Goal: Task Accomplishment & Management: Use online tool/utility

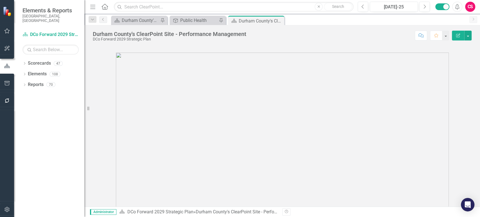
click at [54, 117] on div "Dropdown Scorecards 47 DCo Forward 2029 Strategic Plan Locked ***Community Indi…" at bounding box center [49, 138] width 70 height 158
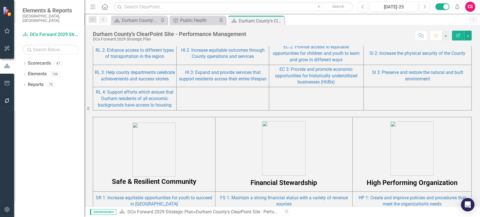
scroll to position [539, 0]
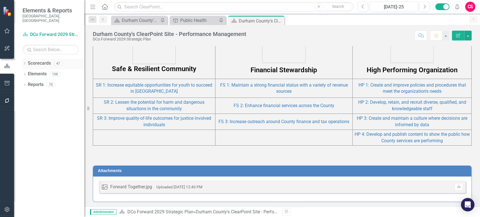
click at [24, 62] on div "Dropdown" at bounding box center [24, 64] width 4 height 5
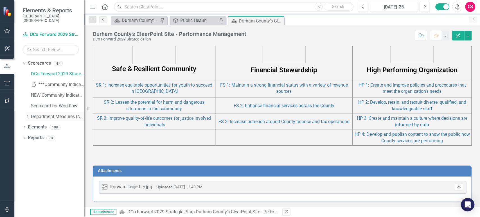
click at [27, 115] on icon "Dropdown" at bounding box center [27, 116] width 4 height 3
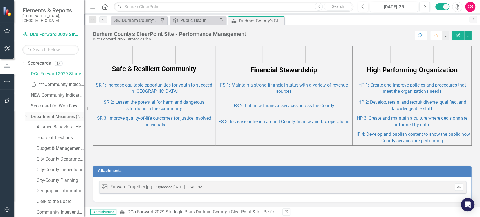
click at [27, 114] on icon "Dropdown" at bounding box center [26, 116] width 3 height 4
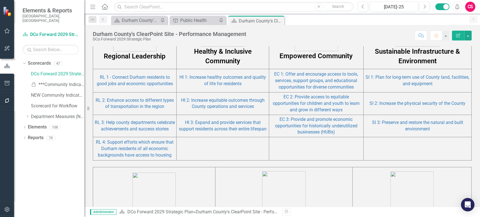
scroll to position [353, 0]
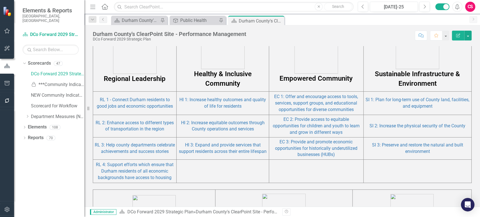
click at [135, 86] on td "Regional Leadership" at bounding box center [134, 52] width 83 height 80
click at [135, 101] on link "RL 1 - Connect Durham residents to good jobs and economic opportunities" at bounding box center [135, 103] width 76 height 12
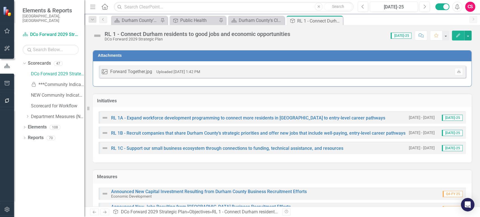
scroll to position [89, 0]
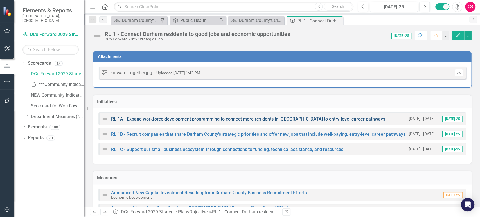
click at [144, 121] on link "RL 1A - Expand workforce development programming to connect more residents in […" at bounding box center [248, 118] width 274 height 5
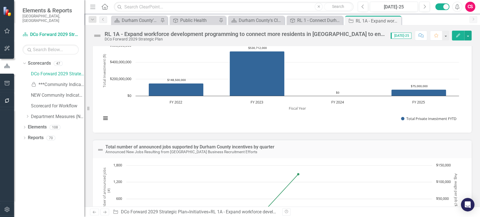
scroll to position [121, 0]
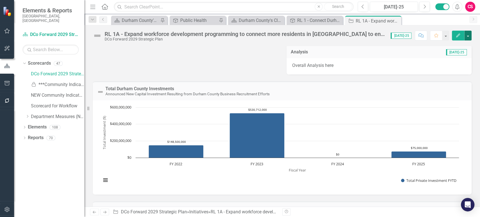
click at [470, 36] on button "button" at bounding box center [467, 36] width 7 height 10
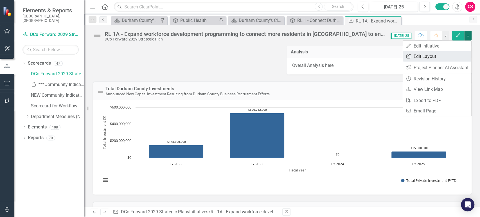
click at [451, 56] on link "Edit Report Edit Layout" at bounding box center [437, 56] width 68 height 10
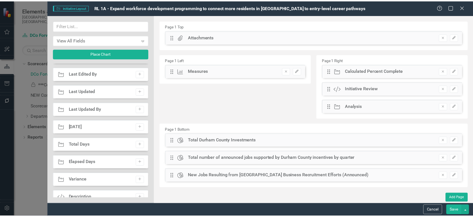
scroll to position [484, 0]
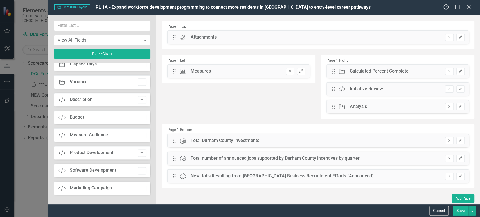
click at [117, 40] on div "View All Fields" at bounding box center [99, 40] width 83 height 6
click at [459, 177] on icon "Edit" at bounding box center [460, 175] width 4 height 3
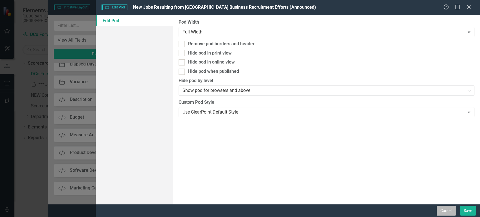
click at [439, 212] on button "Cancel" at bounding box center [446, 211] width 19 height 10
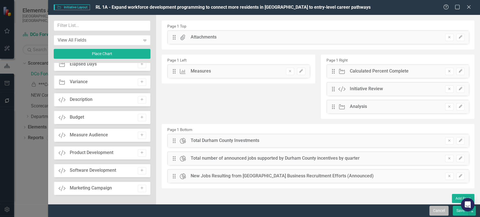
click at [444, 211] on button "Cancel" at bounding box center [438, 211] width 19 height 10
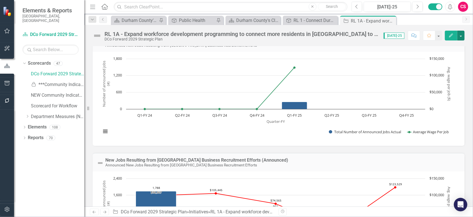
scroll to position [298, 0]
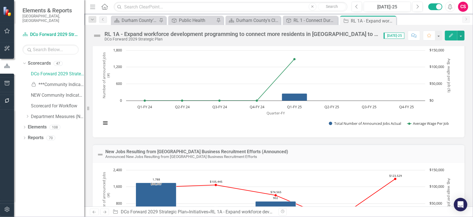
click at [106, 214] on icon "Next" at bounding box center [104, 212] width 5 height 4
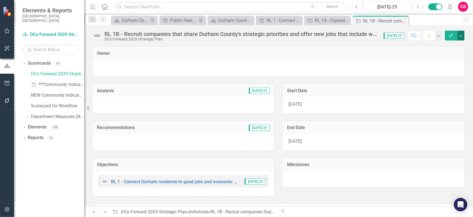
click at [459, 39] on button "button" at bounding box center [461, 36] width 7 height 10
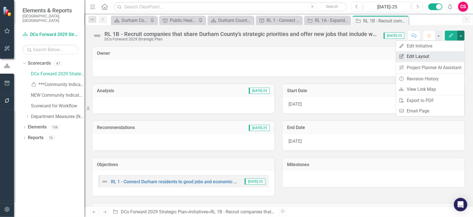
click at [432, 55] on link "Edit Report Edit Layout" at bounding box center [430, 56] width 68 height 10
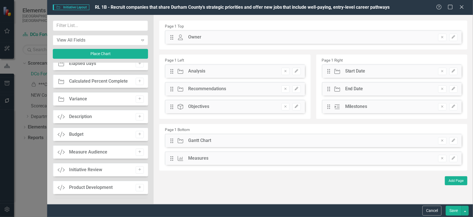
scroll to position [378, 0]
click at [430, 213] on button "Cancel" at bounding box center [432, 211] width 19 height 10
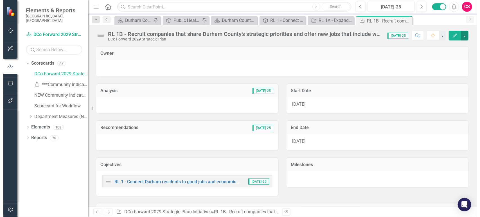
scroll to position [91, 0]
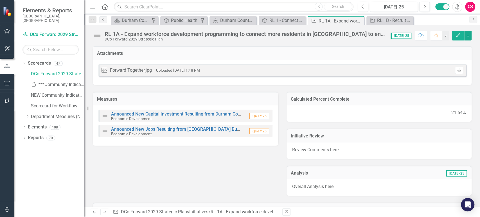
click at [340, 117] on div "21.64%" at bounding box center [378, 113] width 185 height 16
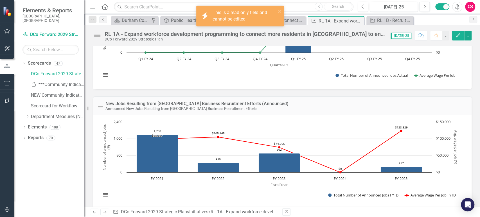
scroll to position [353, 0]
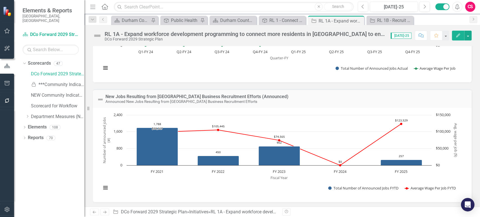
click at [479, 82] on div "Attachments Image Forward Together.jpg Uploaded [DATE] 1:48 PM Download Measure…" at bounding box center [282, 126] width 396 height 161
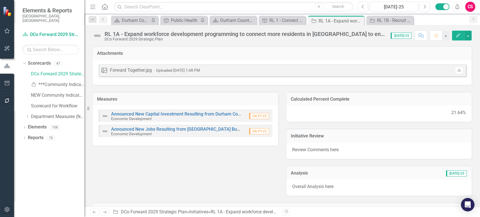
click at [458, 35] on icon "Edit" at bounding box center [457, 35] width 5 height 4
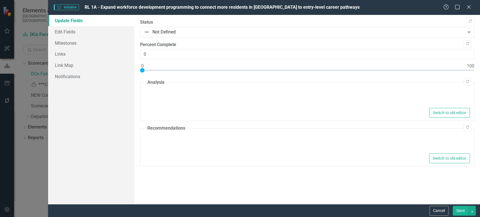
type textarea "<p>Overall Analysis here</p>"
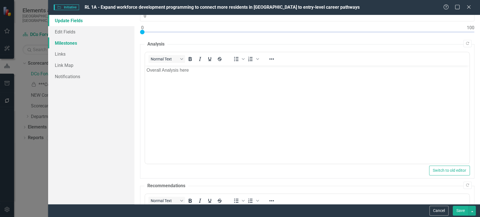
scroll to position [26, 0]
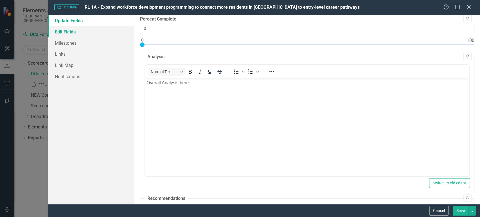
click at [87, 31] on link "Edit Fields" at bounding box center [91, 31] width 86 height 11
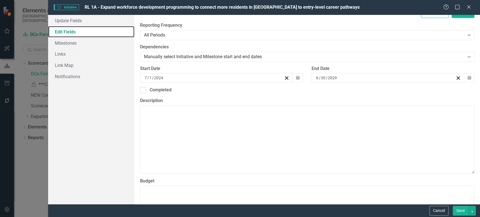
scroll to position [198, 0]
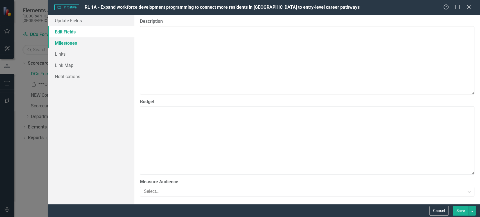
click at [82, 42] on link "Milestones" at bounding box center [91, 42] width 86 height 11
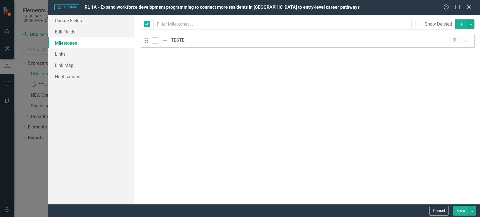
checkbox input "false"
click at [87, 48] on link "Milestones" at bounding box center [91, 42] width 86 height 11
click at [85, 57] on link "Links" at bounding box center [91, 53] width 86 height 11
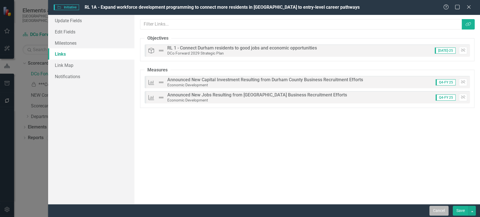
click at [439, 211] on button "Cancel" at bounding box center [438, 211] width 19 height 10
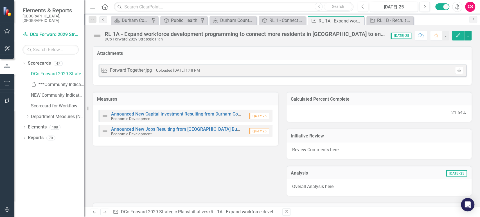
drag, startPoint x: 306, startPoint y: 97, endPoint x: 354, endPoint y: 101, distance: 47.4
click at [354, 101] on h3 "Calculated Percent Complete" at bounding box center [379, 99] width 177 height 5
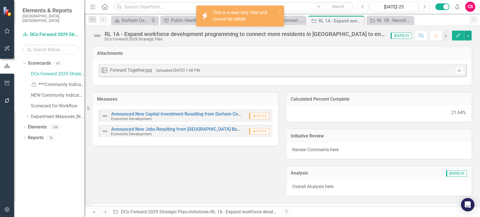
click at [8, 209] on icon "button" at bounding box center [7, 209] width 6 height 4
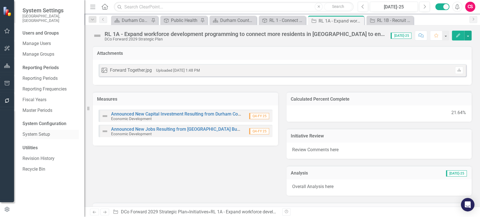
click at [40, 131] on link "System Setup" at bounding box center [50, 134] width 56 height 6
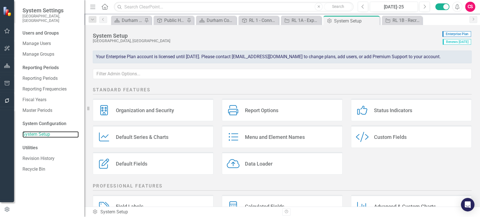
scroll to position [52, 0]
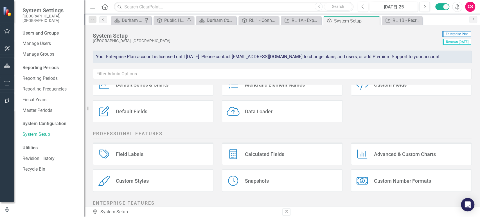
click at [256, 157] on div "Calculated Fields Calculated Fields" at bounding box center [282, 154] width 121 height 22
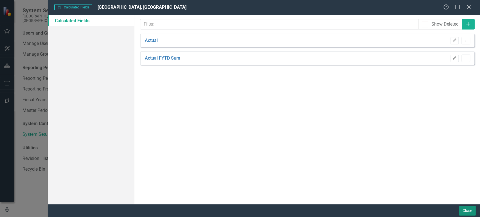
click at [474, 210] on button "Close" at bounding box center [467, 211] width 17 height 10
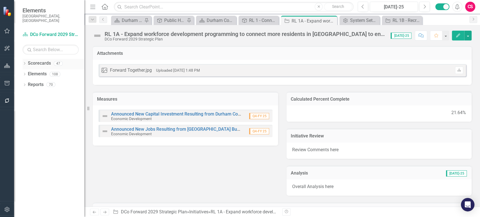
click at [23, 62] on icon "Dropdown" at bounding box center [24, 63] width 4 height 3
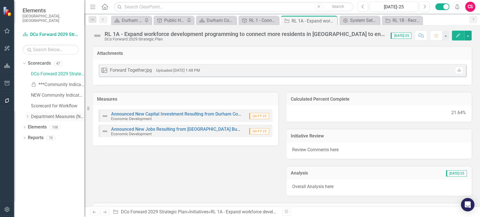
click at [43, 114] on link "Department Measures (New)" at bounding box center [57, 117] width 53 height 6
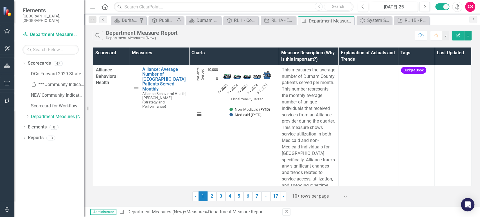
click at [458, 36] on icon "button" at bounding box center [458, 35] width 4 height 4
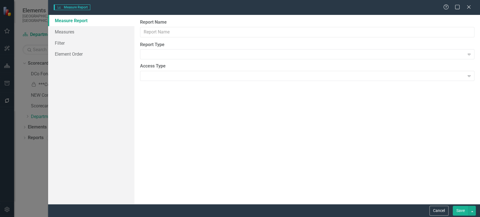
type input "Department Measure Report"
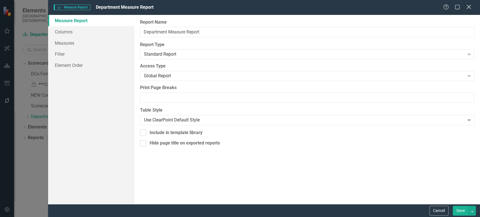
click at [466, 7] on icon "Close" at bounding box center [468, 6] width 7 height 5
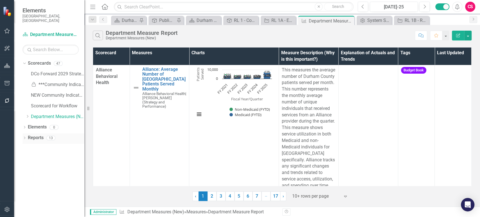
click at [37, 135] on link "Reports" at bounding box center [36, 138] width 16 height 6
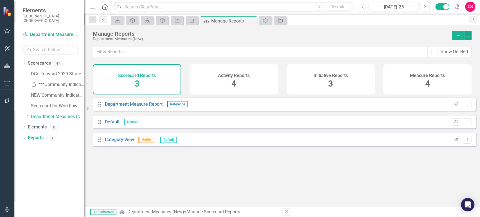
click at [209, 84] on div "Activity Reports 4" at bounding box center [233, 79] width 88 height 30
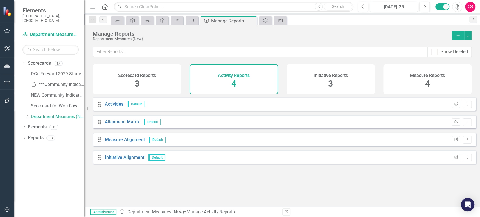
click at [329, 71] on div "Initiative Reports 3" at bounding box center [330, 79] width 88 height 30
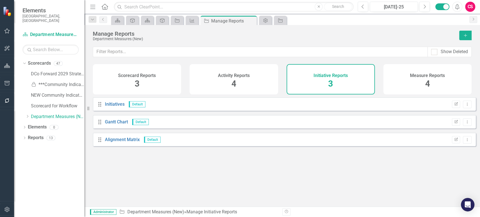
click at [408, 78] on div "Measure Reports 4" at bounding box center [427, 79] width 88 height 30
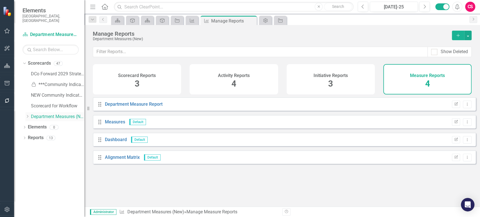
click at [28, 114] on div "Dropdown" at bounding box center [27, 116] width 4 height 5
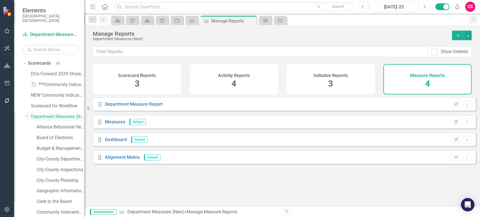
click at [28, 114] on icon "Dropdown" at bounding box center [26, 116] width 3 height 4
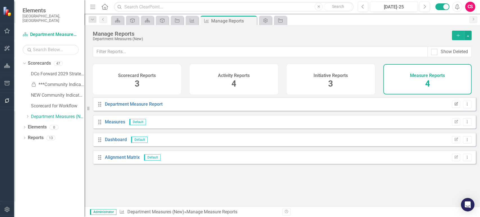
click at [453, 108] on button "Edit Report" at bounding box center [456, 104] width 8 height 7
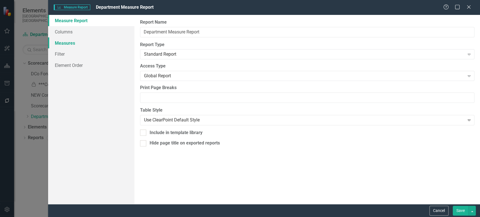
click at [82, 44] on link "Measures" at bounding box center [91, 42] width 86 height 11
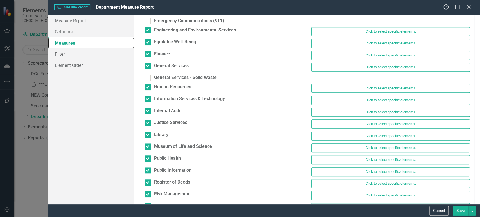
scroll to position [359, 0]
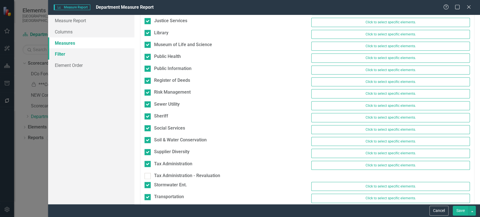
click at [70, 53] on link "Filter" at bounding box center [91, 53] width 86 height 11
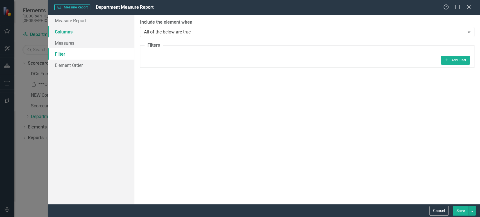
click at [80, 37] on link "Columns" at bounding box center [91, 31] width 86 height 11
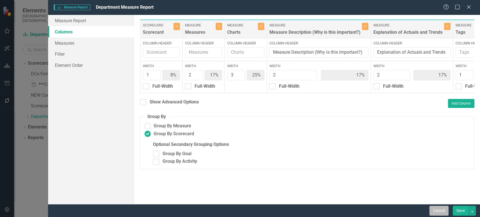
click at [433, 209] on button "Cancel" at bounding box center [438, 211] width 19 height 10
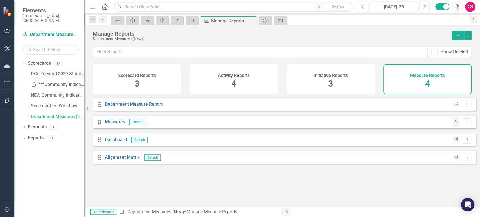
click at [52, 71] on link "DCo Forward 2029 Strategic Plan" at bounding box center [57, 74] width 53 height 6
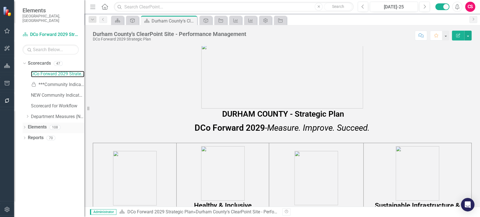
scroll to position [354, 0]
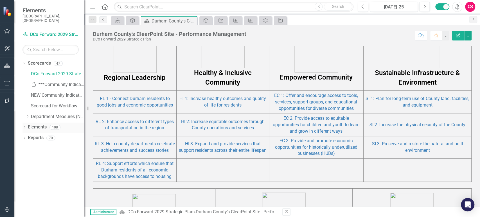
click at [40, 124] on link "Elements" at bounding box center [37, 127] width 19 height 6
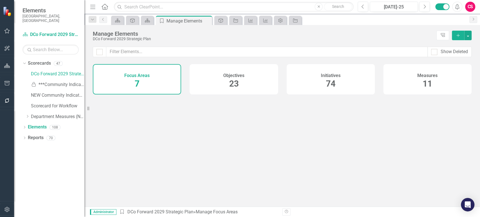
click at [245, 85] on div "Objectives 23" at bounding box center [233, 79] width 88 height 30
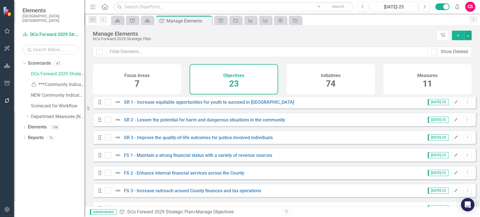
scroll to position [302, 0]
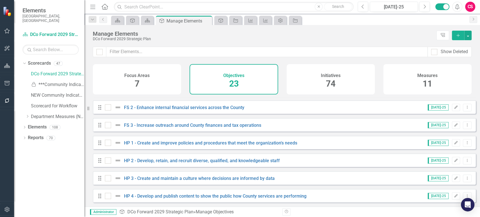
click at [324, 86] on div "Initiatives 74" at bounding box center [330, 79] width 88 height 30
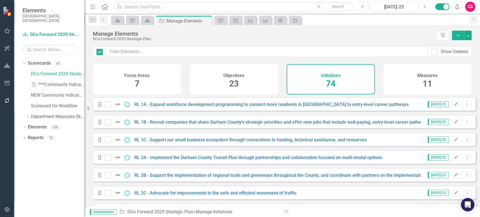
checkbox input "false"
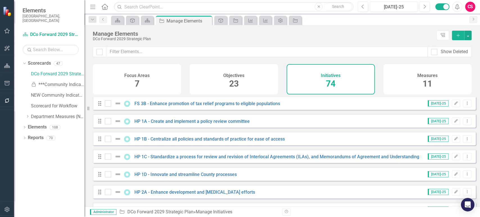
scroll to position [1205, 0]
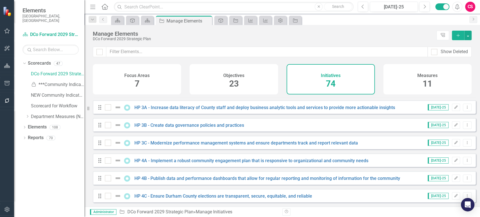
click at [410, 79] on div "Measures 11" at bounding box center [427, 79] width 88 height 30
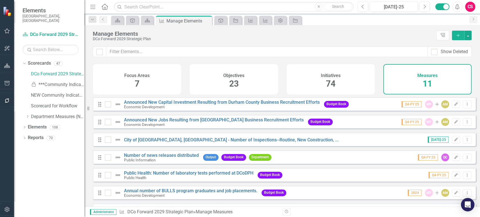
drag, startPoint x: 338, startPoint y: 84, endPoint x: 252, endPoint y: 214, distance: 156.4
click at [338, 84] on div "Initiatives 74" at bounding box center [330, 79] width 88 height 30
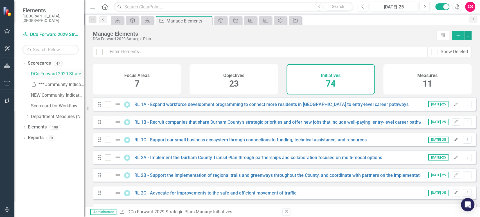
click at [43, 73] on div "DCo Forward 2029 Strategic Plan" at bounding box center [57, 73] width 53 height 9
click at [55, 71] on link "DCo Forward 2029 Strategic Plan" at bounding box center [57, 74] width 53 height 6
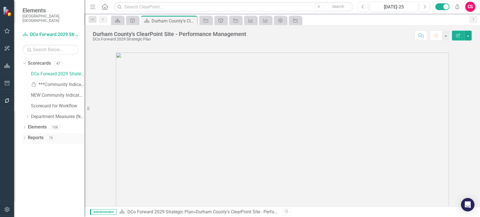
click at [34, 138] on div "Reports 70" at bounding box center [56, 138] width 57 height 11
click at [34, 135] on link "Reports" at bounding box center [36, 138] width 16 height 6
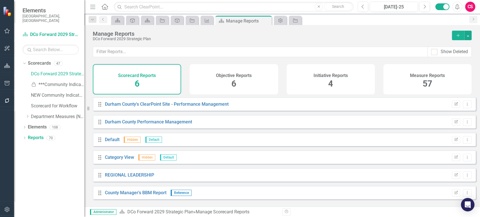
click at [418, 83] on div "Measure Reports 57" at bounding box center [427, 79] width 88 height 30
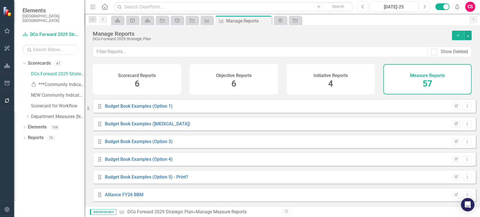
scroll to position [202, 0]
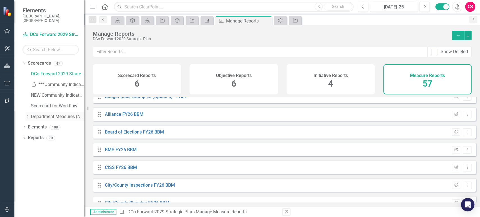
click at [29, 115] on icon "Dropdown" at bounding box center [27, 116] width 4 height 3
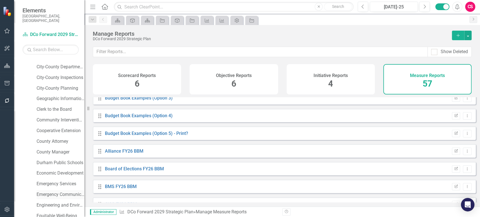
scroll to position [0, 0]
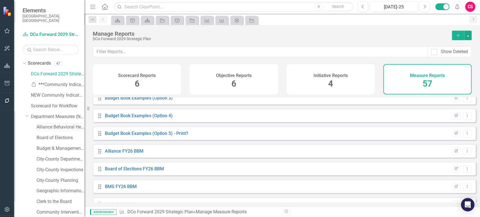
click at [49, 124] on link "Alliance Behavioral Health" at bounding box center [61, 127] width 48 height 6
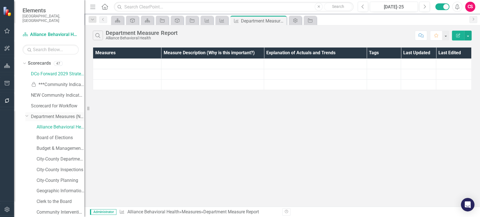
click at [26, 114] on icon "Dropdown" at bounding box center [26, 116] width 3 height 4
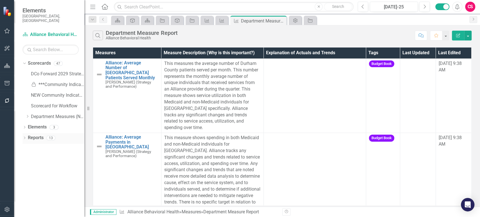
click at [40, 135] on link "Reports" at bounding box center [36, 138] width 16 height 6
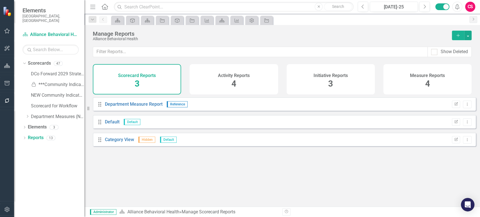
click at [313, 87] on div "Initiative Reports 3" at bounding box center [330, 79] width 88 height 30
click at [417, 87] on div "Measure Reports 4" at bounding box center [427, 79] width 88 height 30
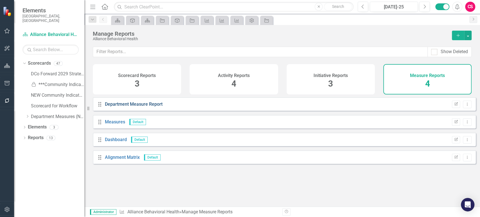
click at [160, 107] on link "Department Measure Report" at bounding box center [134, 103] width 58 height 5
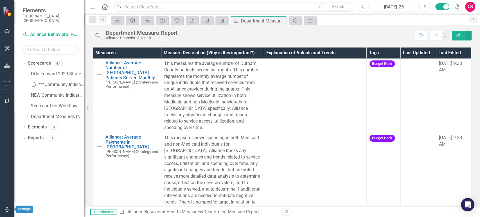
click at [4, 207] on icon "button" at bounding box center [7, 209] width 6 height 4
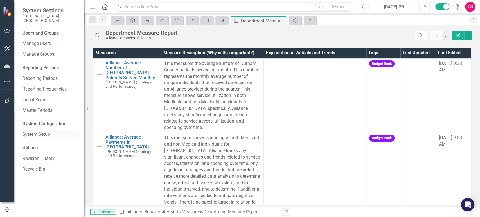
click at [45, 131] on link "System Setup" at bounding box center [50, 134] width 56 height 6
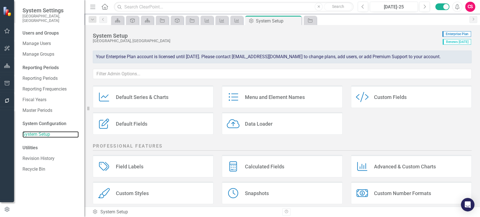
scroll to position [40, 0]
click at [155, 164] on div "Field Labels Field Labels" at bounding box center [153, 166] width 121 height 22
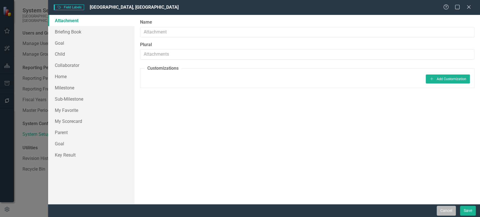
click at [444, 211] on button "Cancel" at bounding box center [446, 211] width 19 height 10
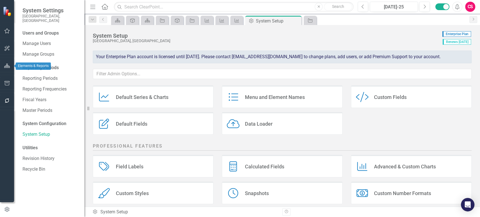
click at [8, 68] on button "button" at bounding box center [7, 66] width 13 height 12
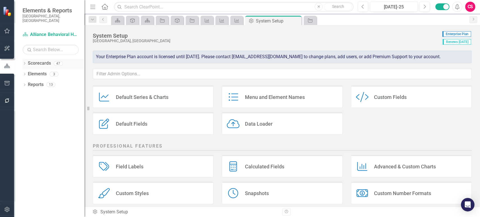
click at [25, 62] on icon "Dropdown" at bounding box center [24, 63] width 4 height 3
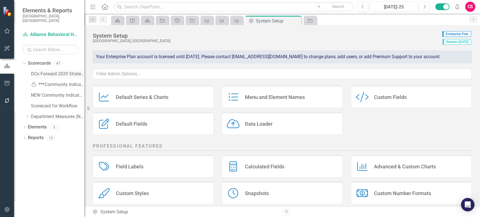
click at [54, 71] on link "DCo Forward 2029 Strategic Plan" at bounding box center [57, 74] width 53 height 6
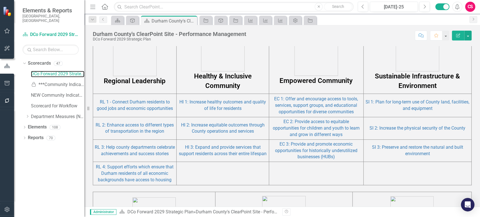
scroll to position [376, 0]
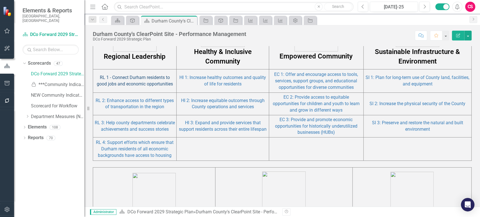
click at [129, 83] on link "RL 1 - Connect Durham residents to good jobs and economic opportunities" at bounding box center [135, 81] width 76 height 12
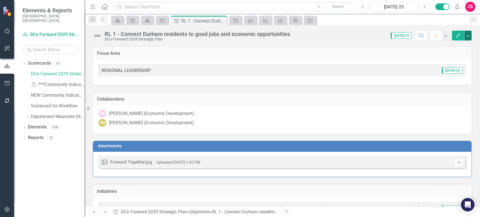
click at [468, 37] on button "button" at bounding box center [467, 36] width 7 height 10
click at [452, 58] on link "Edit Report Edit Layout" at bounding box center [449, 56] width 46 height 10
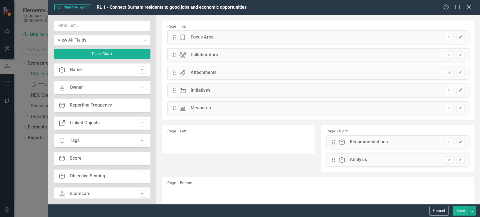
click at [458, 141] on icon "Edit" at bounding box center [460, 141] width 4 height 3
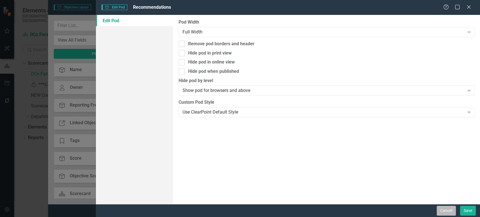
click at [437, 211] on button "Cancel" at bounding box center [446, 211] width 19 height 10
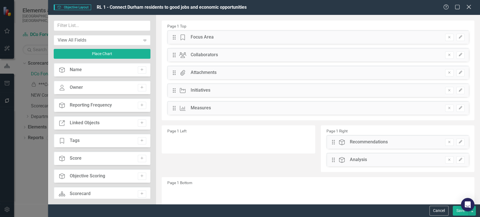
click at [468, 8] on icon "Close" at bounding box center [468, 6] width 7 height 5
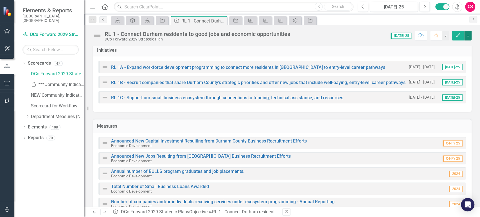
scroll to position [141, 0]
click at [43, 71] on link "DCo Forward 2029 Strategic Plan" at bounding box center [57, 74] width 53 height 6
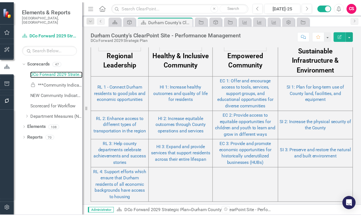
scroll to position [374, 0]
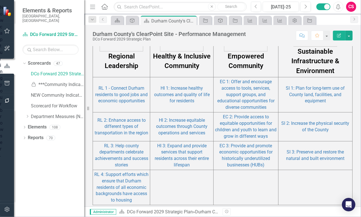
click at [144, 137] on td "RL 2: Enhance access to different types of transportation in the region" at bounding box center [121, 126] width 57 height 29
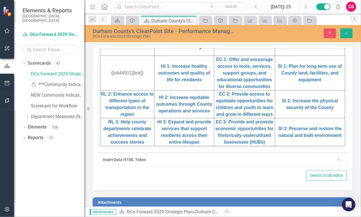
scroll to position [238, 0]
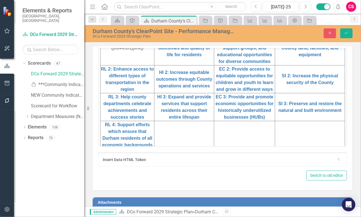
click at [337, 161] on div "Dropdown" at bounding box center [339, 159] width 4 height 5
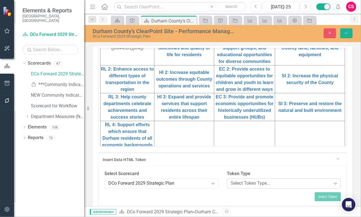
click at [268, 186] on div "Select Token Type... Expand" at bounding box center [284, 183] width 114 height 10
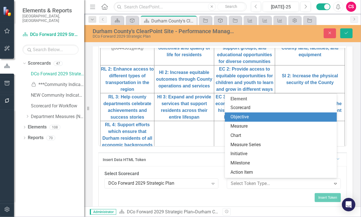
click at [245, 119] on div "Objective" at bounding box center [282, 117] width 103 height 6
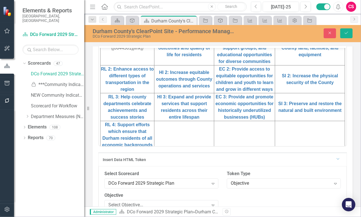
scroll to position [239, 0]
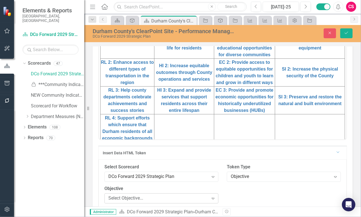
click at [187, 196] on div "Select Objective..." at bounding box center [159, 198] width 100 height 6
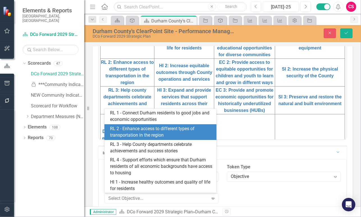
click at [178, 133] on div "RL 2 - Enhance access to different types of transportation in the region" at bounding box center [161, 132] width 103 height 13
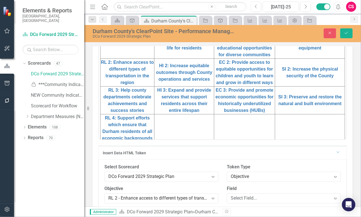
click at [266, 202] on div "Select Field... Expand" at bounding box center [284, 198] width 114 height 10
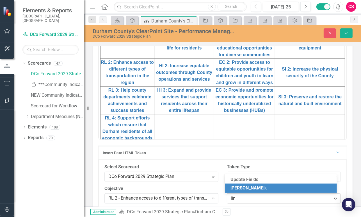
type input "link"
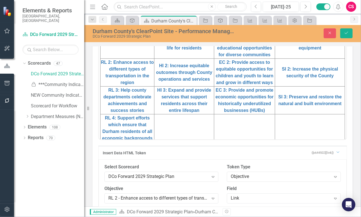
click at [137, 80] on td "RL 2: Enhance access to different types of transportation in the region" at bounding box center [127, 72] width 54 height 28
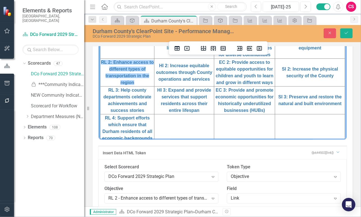
drag, startPoint x: 137, startPoint y: 81, endPoint x: 102, endPoint y: 62, distance: 39.8
click at [102, 62] on td "RL 2: Enhance access to different types of transportation in the region﻿" at bounding box center [127, 72] width 54 height 28
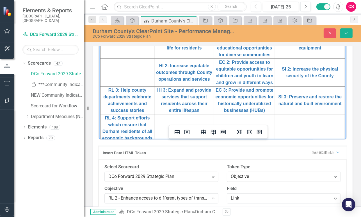
scroll to position [254, 0]
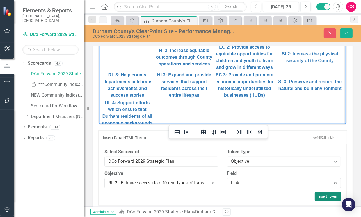
click at [327, 193] on button "Insert Token" at bounding box center [328, 196] width 26 height 9
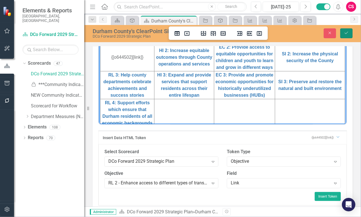
click at [349, 33] on icon "Save" at bounding box center [346, 33] width 5 height 4
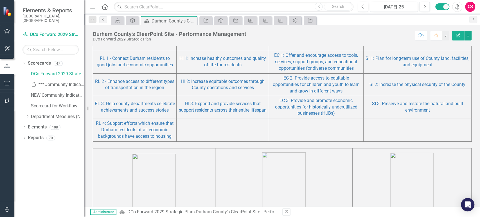
scroll to position [396, 0]
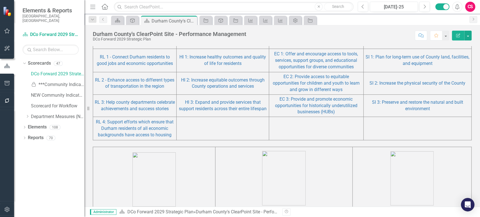
click at [211, 140] on div at bounding box center [282, 143] width 379 height 6
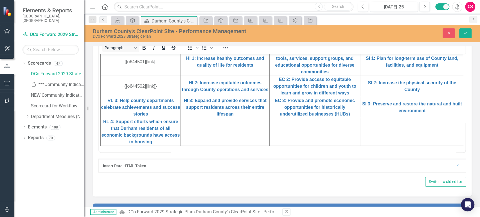
scroll to position [215, 0]
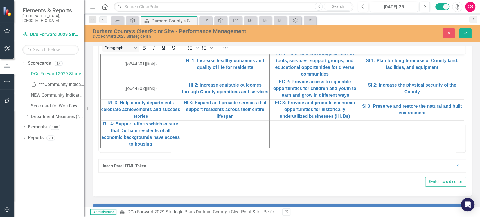
click at [456, 166] on icon "Dropdown" at bounding box center [458, 165] width 4 height 3
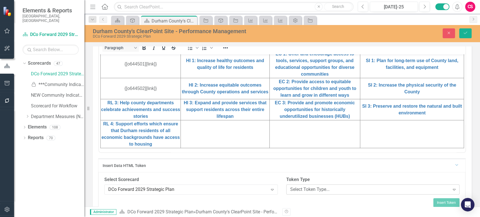
click at [346, 186] on div "Select Token Type..." at bounding box center [369, 189] width 159 height 6
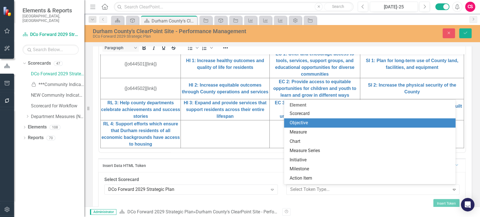
click at [309, 121] on div "Objective" at bounding box center [371, 123] width 162 height 6
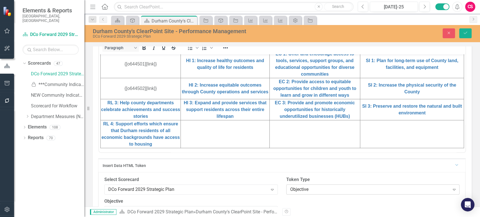
scroll to position [246, 0]
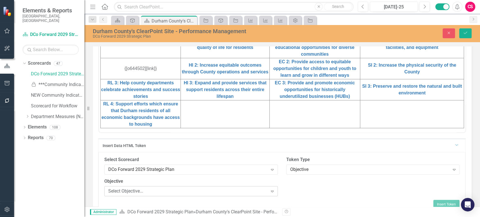
click at [210, 188] on div "Select Objective..." at bounding box center [187, 191] width 159 height 6
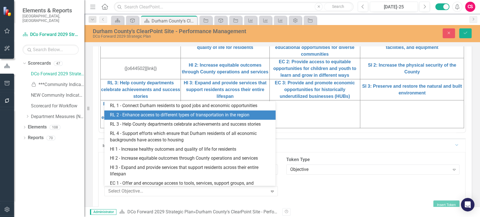
click at [161, 112] on div "RL 2 - Enhance access to different types of transportation in the region" at bounding box center [191, 115] width 162 height 6
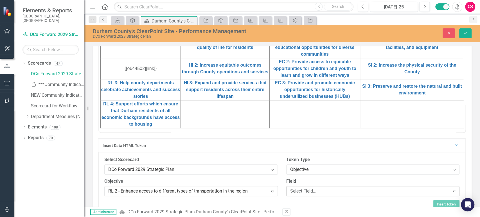
click at [297, 192] on div "Select Field..." at bounding box center [369, 191] width 159 height 6
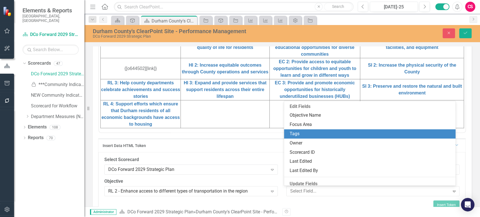
scroll to position [48, 0]
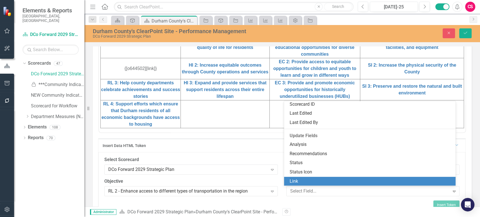
click at [299, 181] on div "Link" at bounding box center [371, 181] width 162 height 6
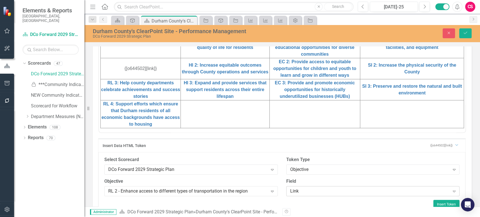
click at [353, 194] on div "Link Expand" at bounding box center [372, 191] width 173 height 10
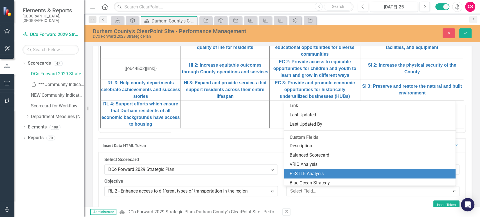
scroll to position [0, 0]
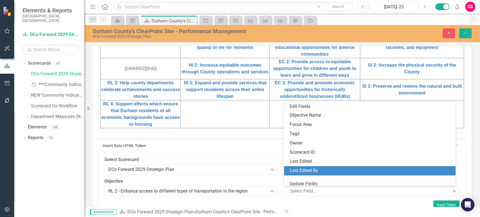
click at [315, 208] on div "Administrator Scorecard DCo Forward 2029 Strategic Plan » [GEOGRAPHIC_DATA]'s C…" at bounding box center [282, 212] width 396 height 10
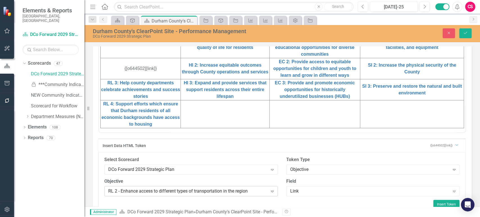
click at [252, 194] on div "RL 2 - Enhance access to different types of transportation in the region [GEOGR…" at bounding box center [190, 191] width 173 height 10
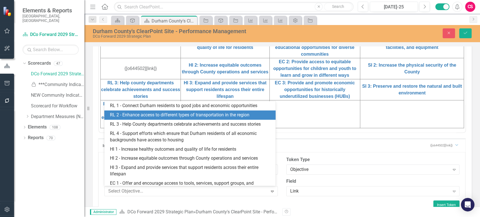
scroll to position [9, 0]
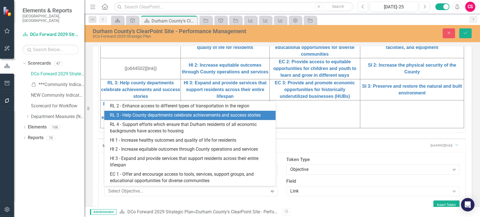
click at [217, 112] on div "RL 3 - Help County departments celebrate achievements and success stories" at bounding box center [191, 115] width 162 height 6
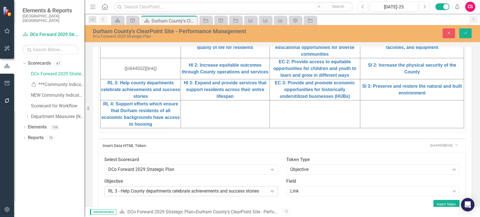
click at [237, 186] on div "RL 3 - Help County departments celebrate achievements and success stories Expand" at bounding box center [190, 191] width 173 height 10
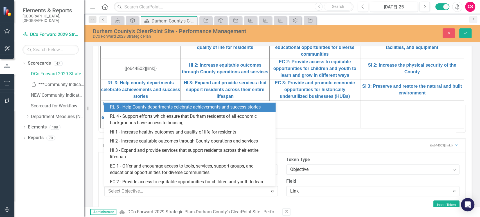
scroll to position [18, 0]
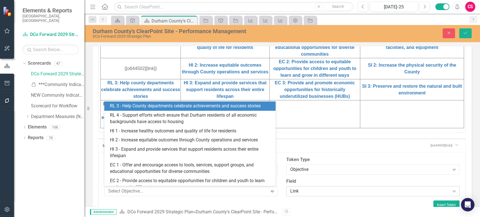
click at [308, 192] on div "Link" at bounding box center [369, 191] width 159 height 6
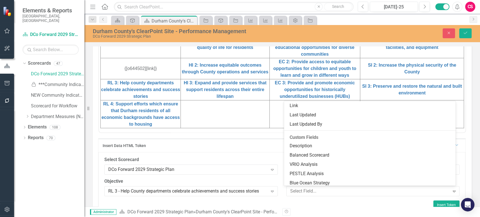
scroll to position [0, 0]
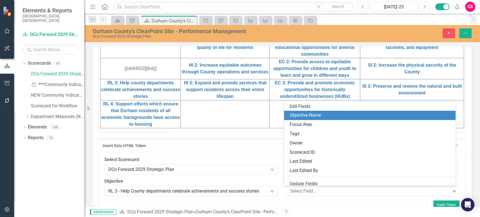
click at [310, 116] on div "Objective Name" at bounding box center [371, 115] width 162 height 6
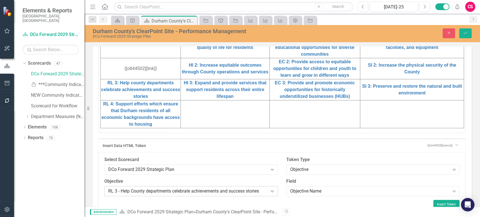
click at [216, 189] on div "RL 3 - Help County departments celebrate achievements and success stories" at bounding box center [187, 191] width 159 height 6
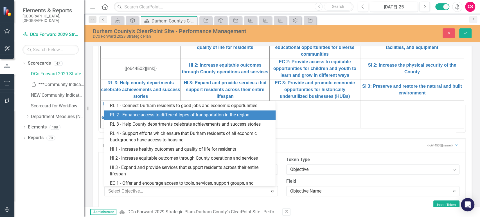
click at [170, 115] on div "RL 2 - Enhance access to different types of transportation in the region" at bounding box center [191, 115] width 162 height 6
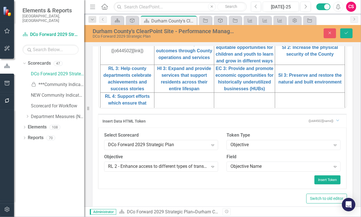
scroll to position [271, 0]
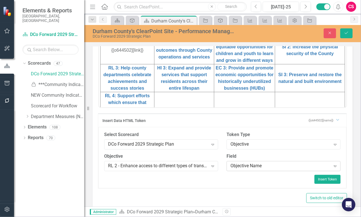
click at [257, 166] on div "Objective Name" at bounding box center [281, 166] width 100 height 6
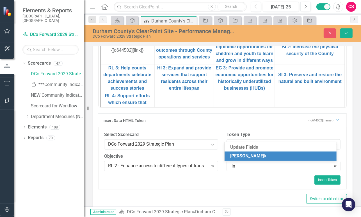
scroll to position [0, 0]
type input "link"
click at [255, 157] on div "Link" at bounding box center [281, 156] width 103 height 6
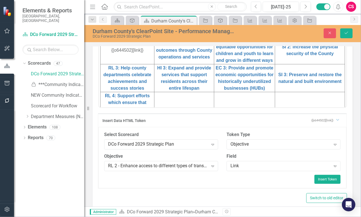
click at [144, 56] on td "{[o644502][link]}" at bounding box center [127, 50] width 54 height 28
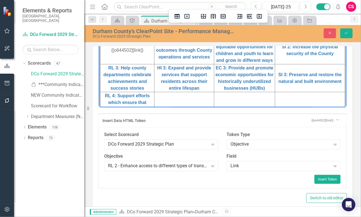
click at [310, 180] on div "Insert Token" at bounding box center [222, 179] width 237 height 9
